Goal: Communication & Community: Connect with others

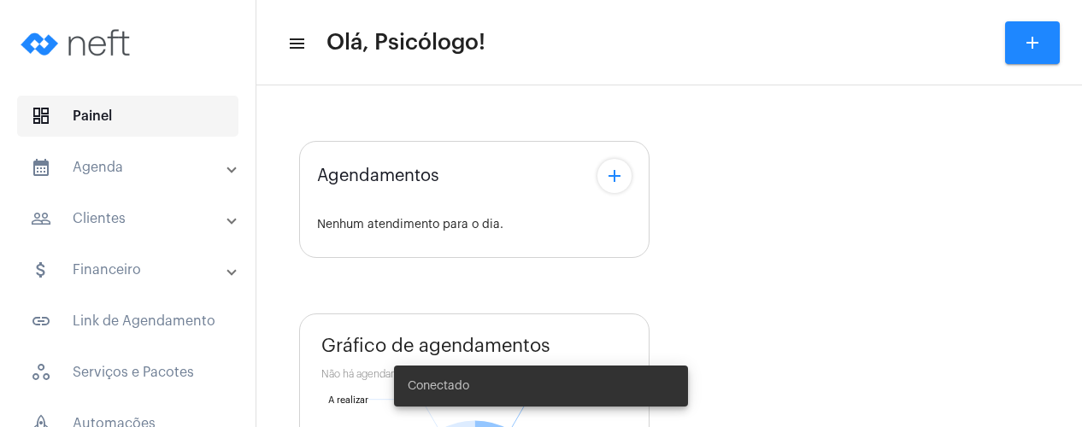
click at [85, 110] on span "dashboard Painel" at bounding box center [127, 116] width 221 height 41
type input "[URL][DOMAIN_NAME]"
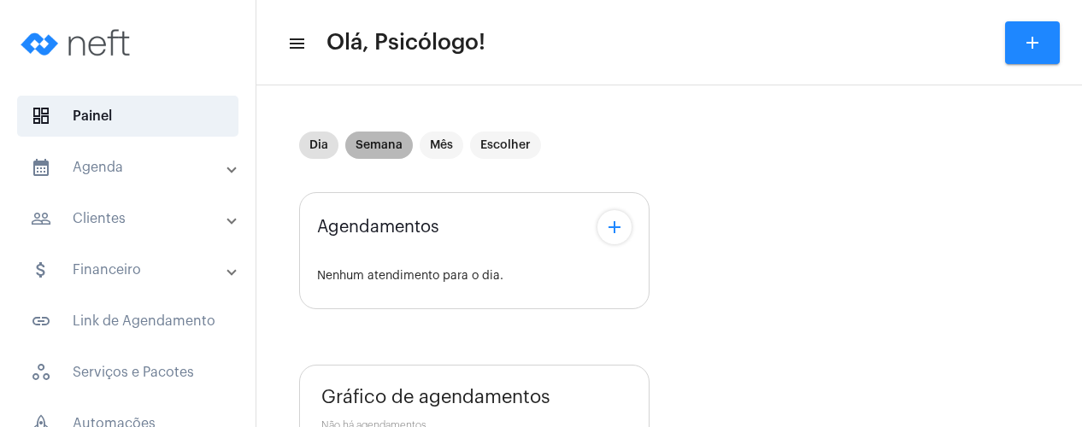
click at [390, 144] on mat-chip "Semana" at bounding box center [379, 145] width 68 height 27
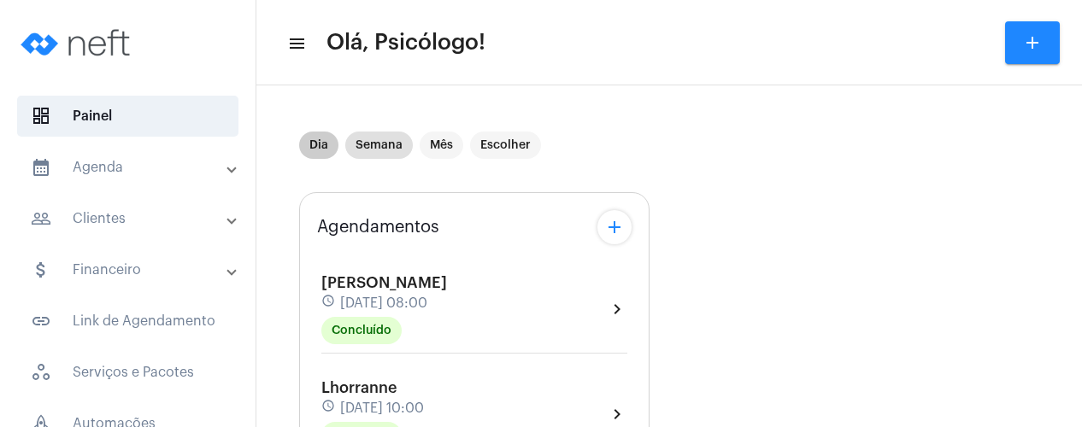
click at [314, 150] on mat-chip "Dia" at bounding box center [318, 145] width 39 height 27
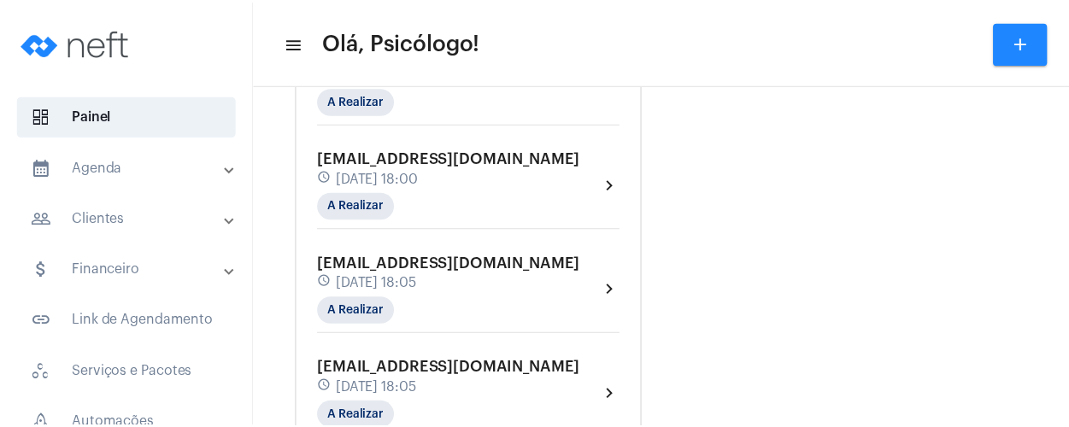
scroll to position [338, 0]
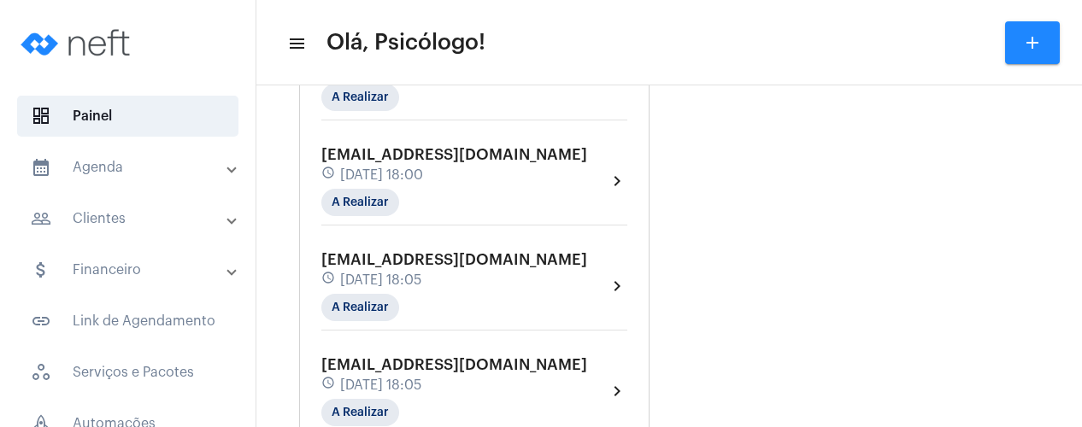
click at [409, 271] on div "schedule [DATE] 18:05" at bounding box center [454, 280] width 266 height 19
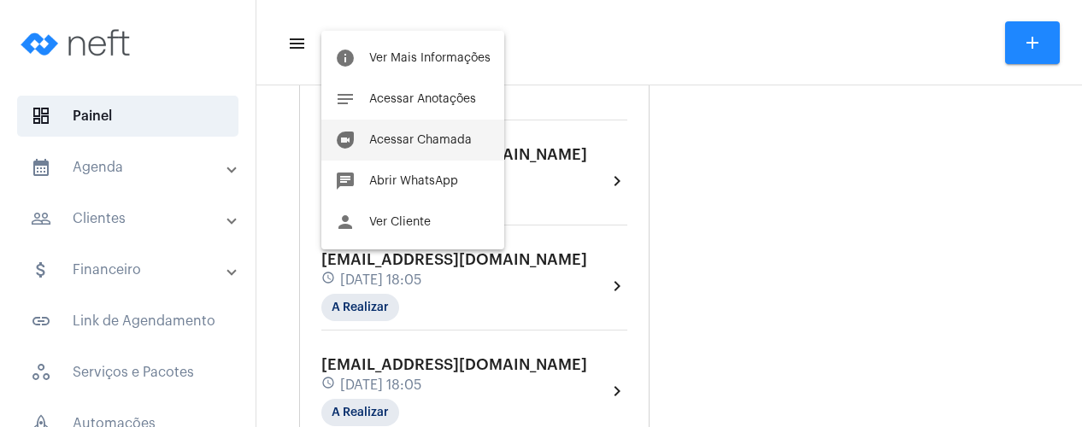
click at [413, 131] on button "duo [PERSON_NAME]" at bounding box center [412, 140] width 183 height 41
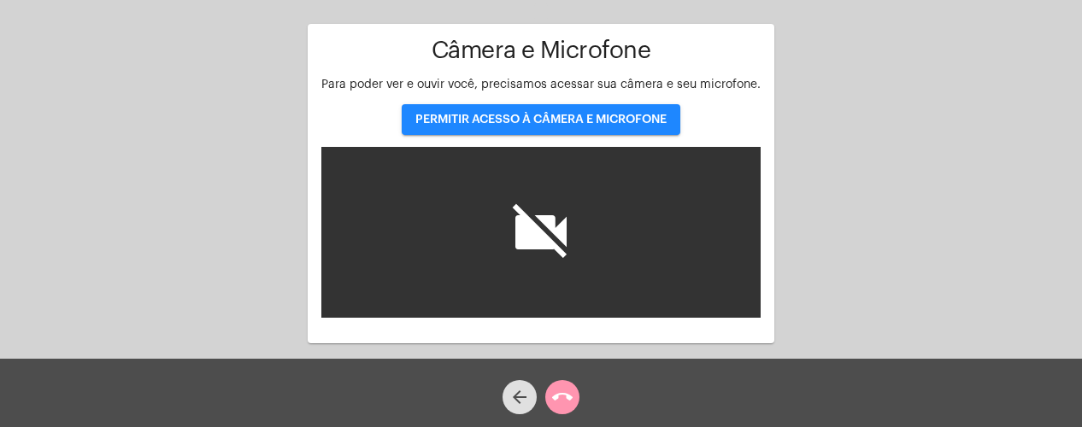
click at [463, 115] on span "PERMITIR ACESSO À CÂMERA E MICROFONE" at bounding box center [540, 120] width 251 height 12
